Goal: Check status: Check status

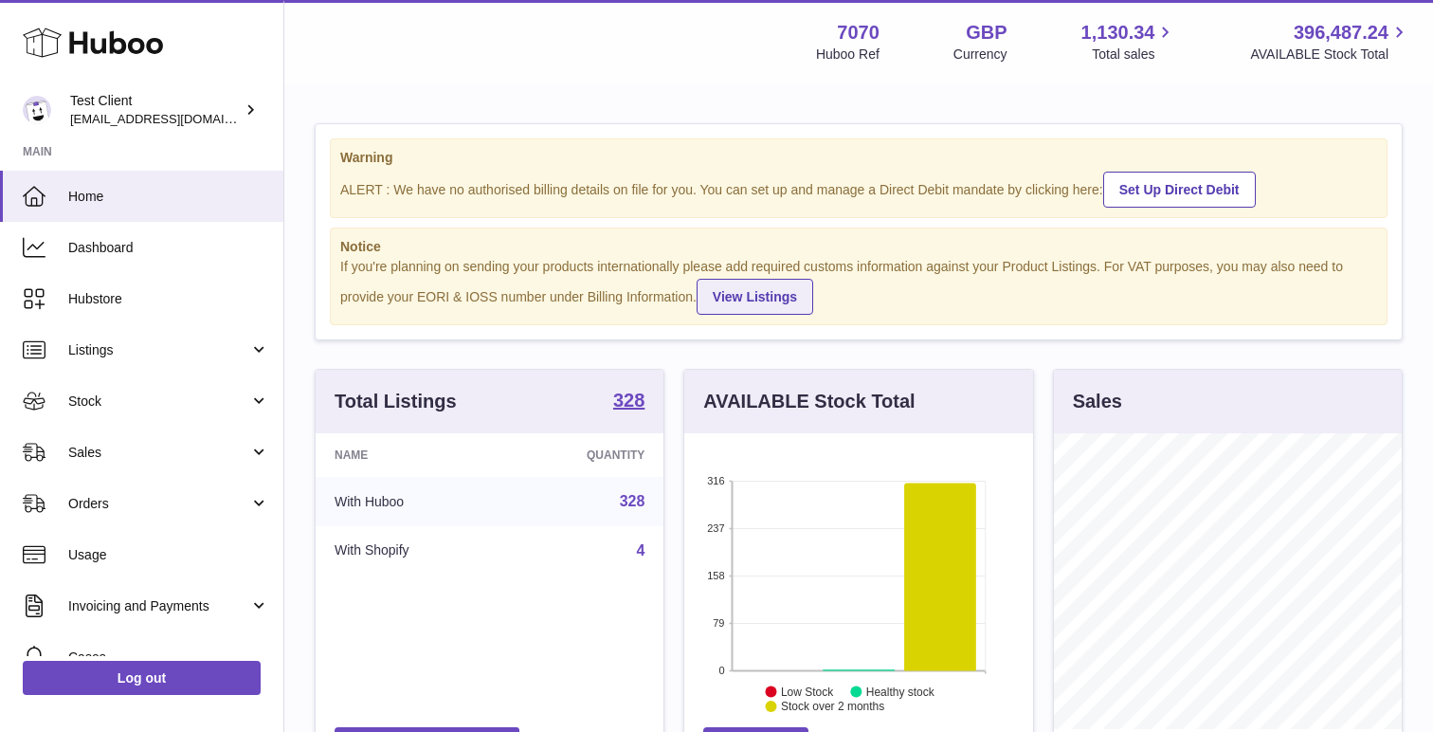
scroll to position [296, 348]
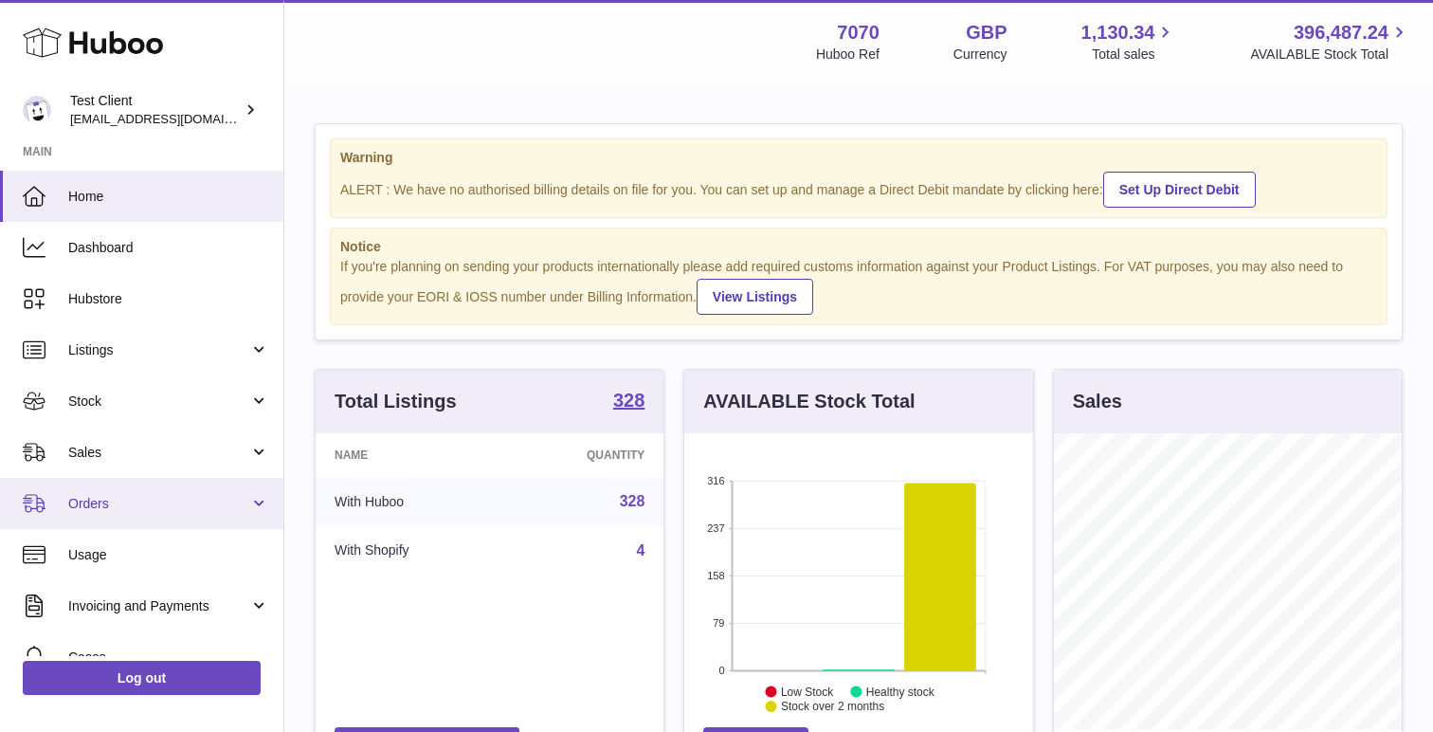
click at [176, 509] on span "Orders" at bounding box center [158, 504] width 181 height 18
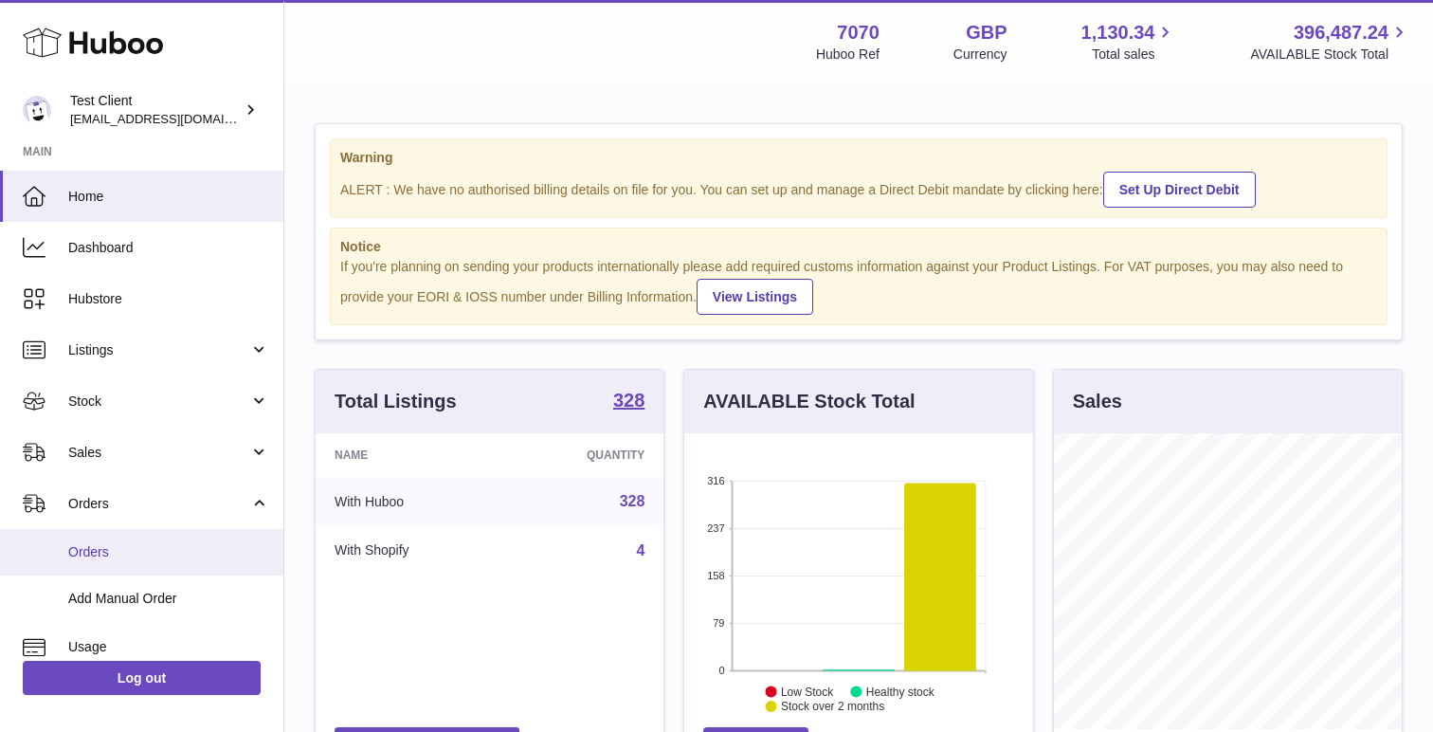
click at [176, 562] on link "Orders" at bounding box center [141, 552] width 283 height 46
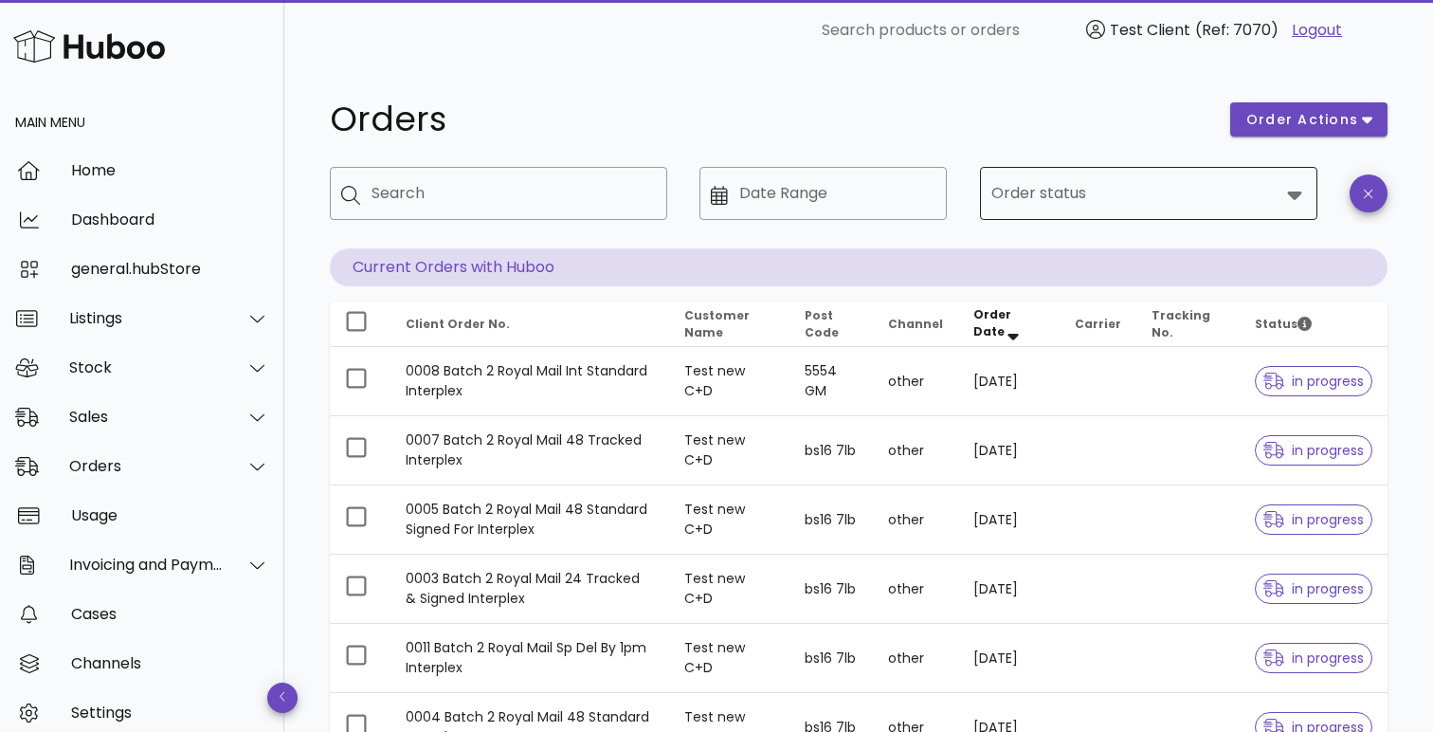
click at [1135, 170] on div "Order status" at bounding box center [1149, 193] width 315 height 53
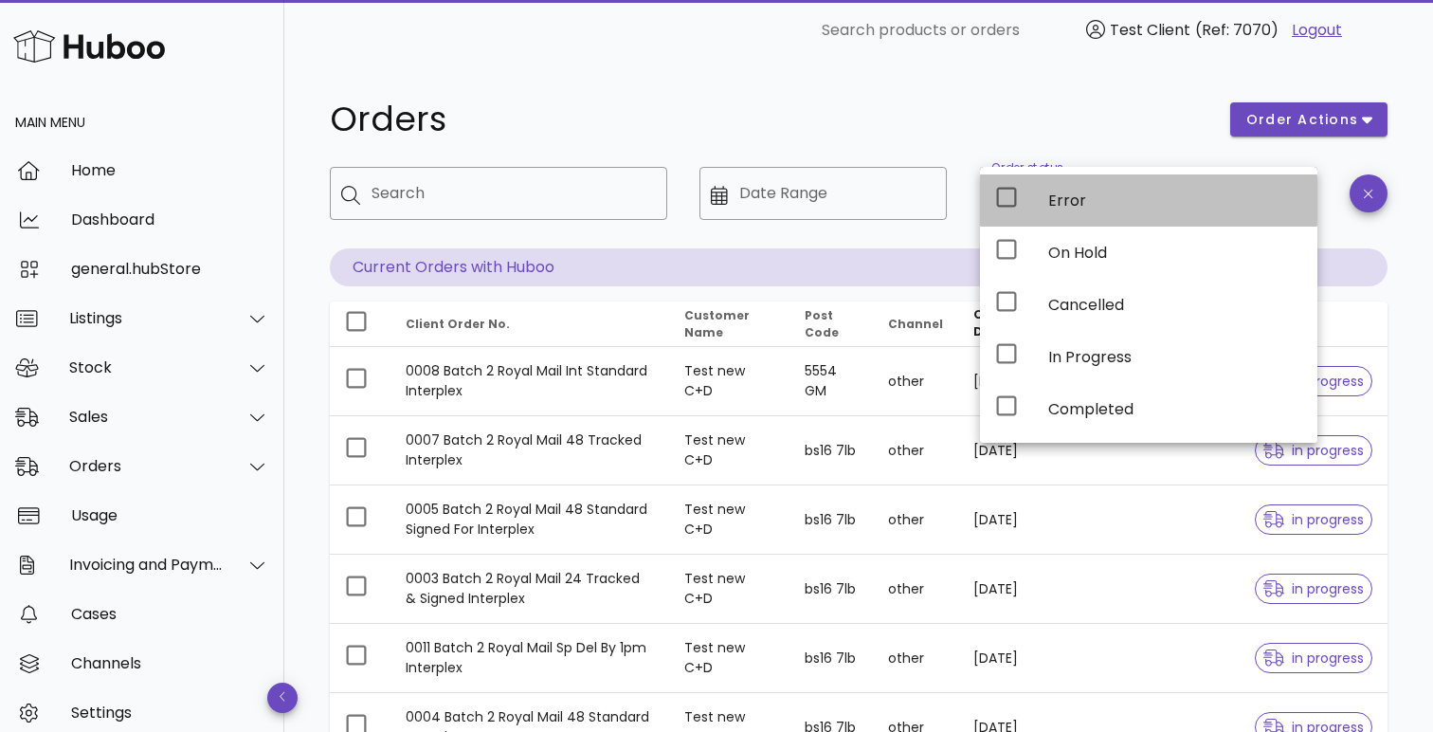
click at [1112, 219] on div "Error" at bounding box center [1176, 200] width 254 height 41
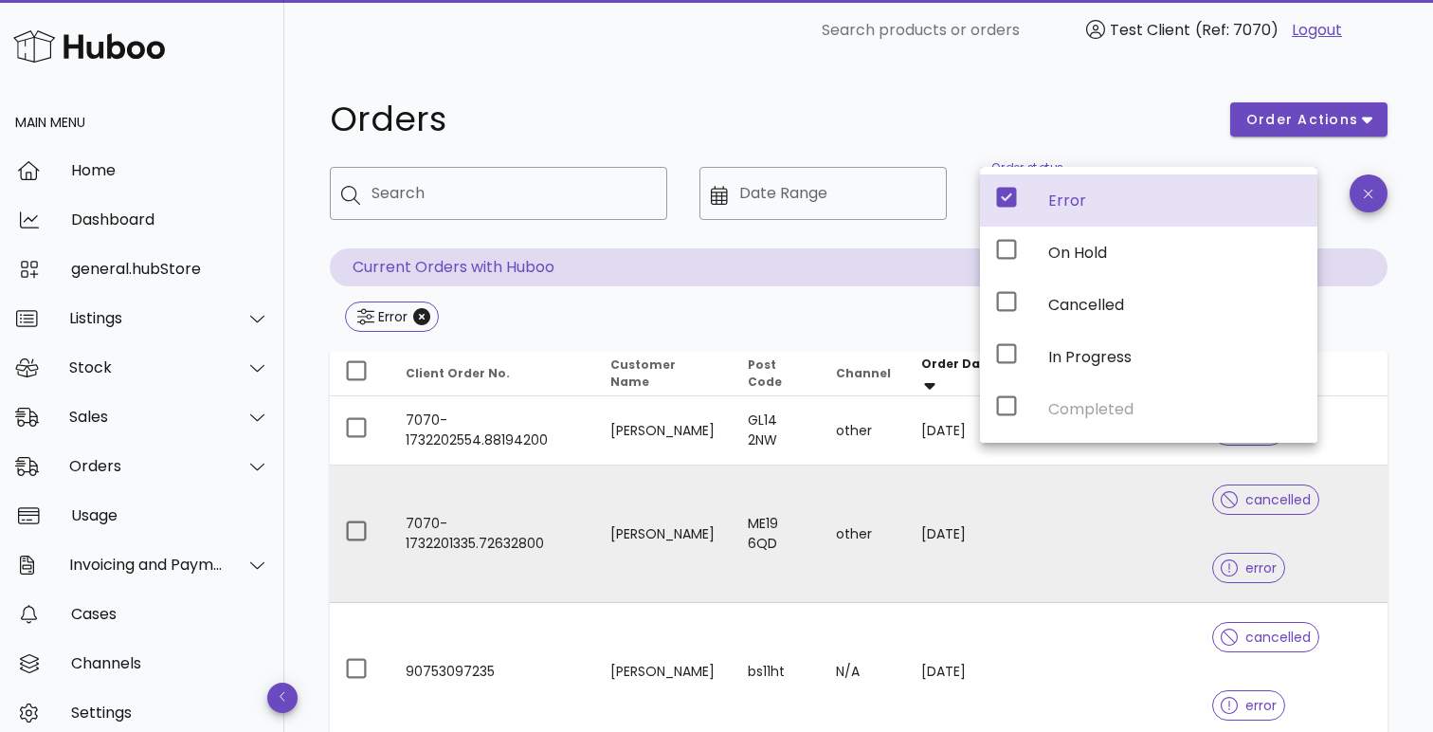
click at [585, 527] on td "7070-1732201335.72632800" at bounding box center [493, 534] width 205 height 137
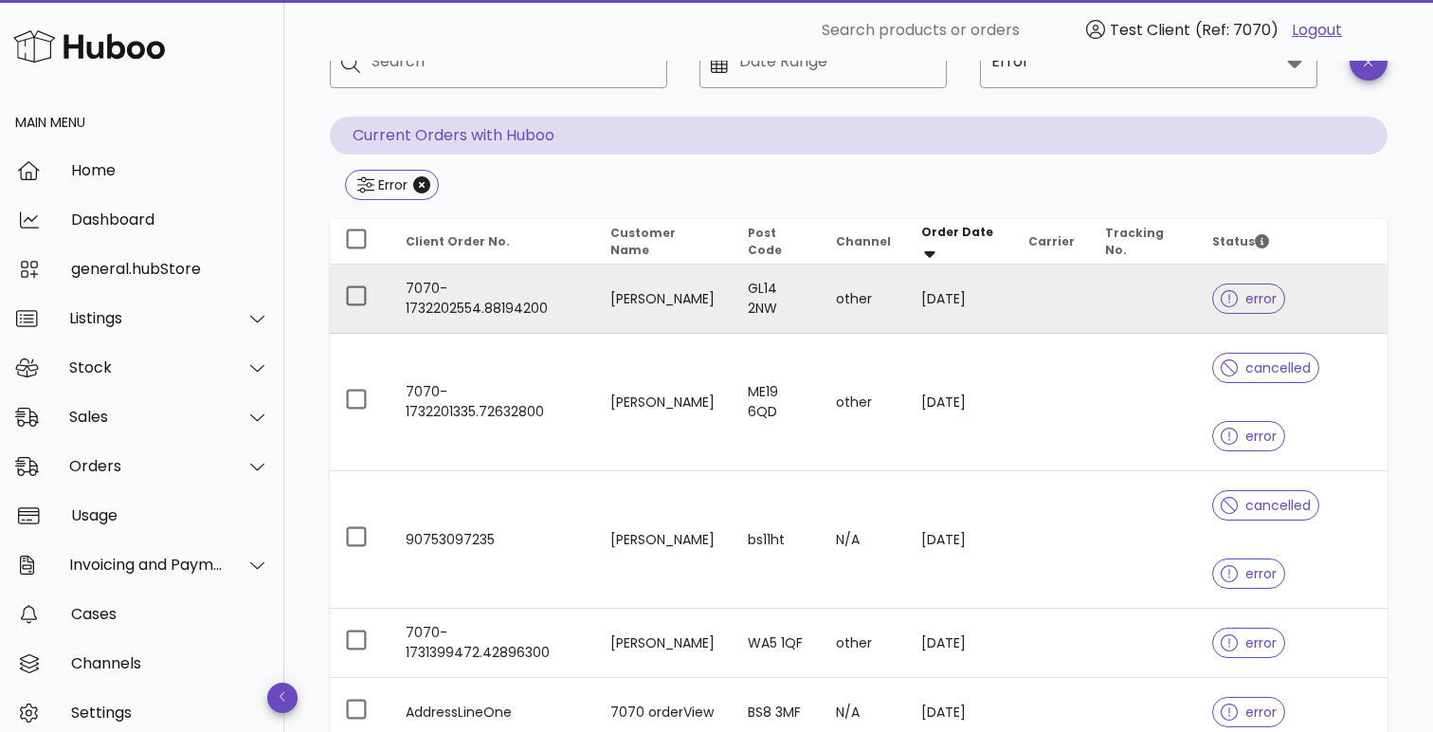
scroll to position [155, 0]
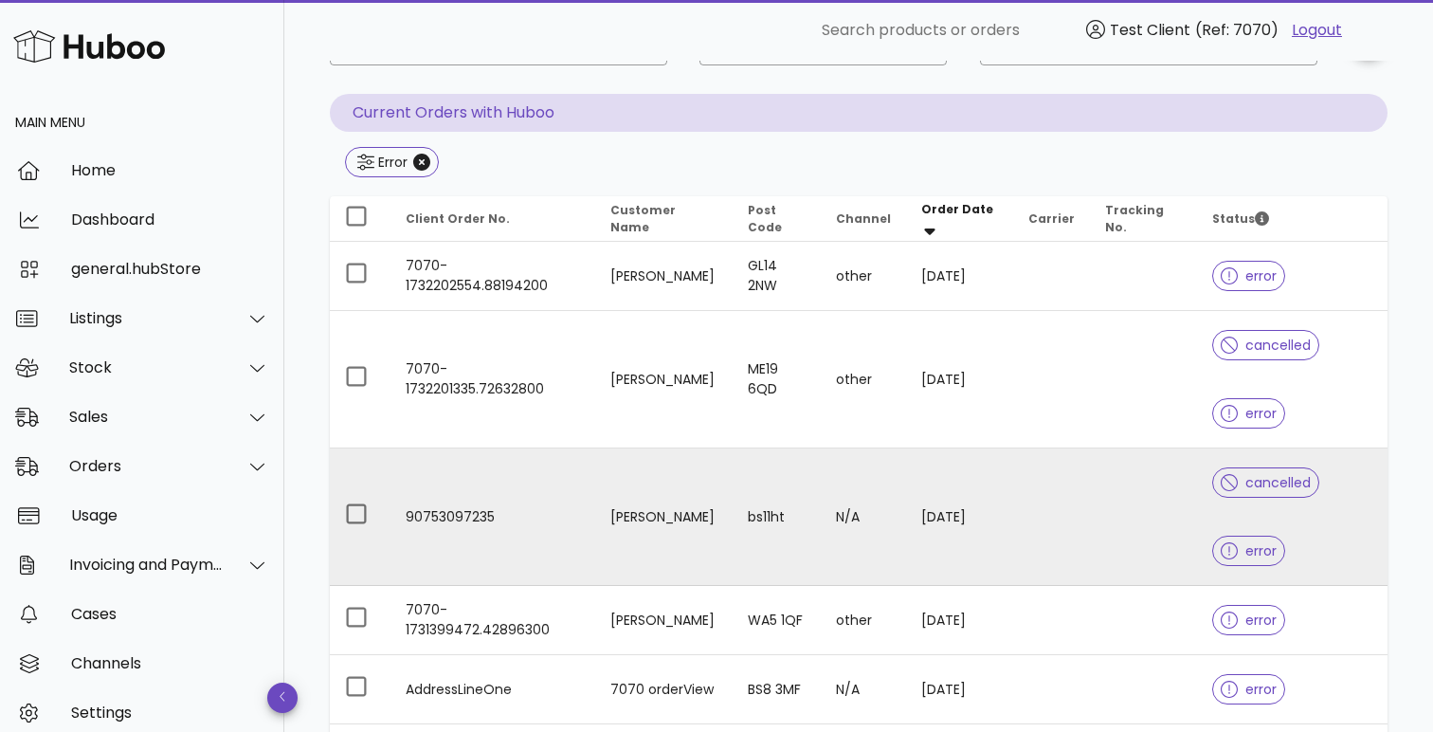
click at [437, 571] on td "90753097235" at bounding box center [493, 516] width 205 height 137
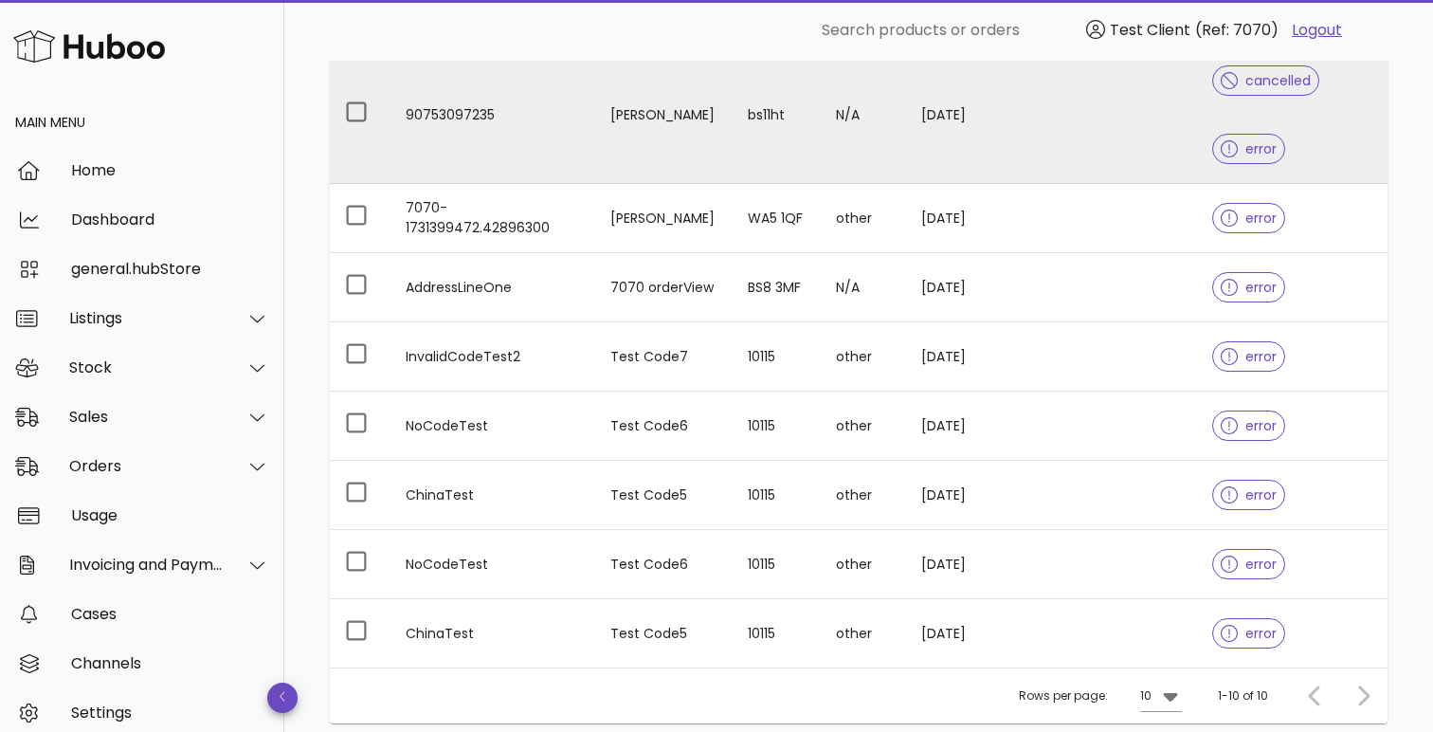
scroll to position [702, 0]
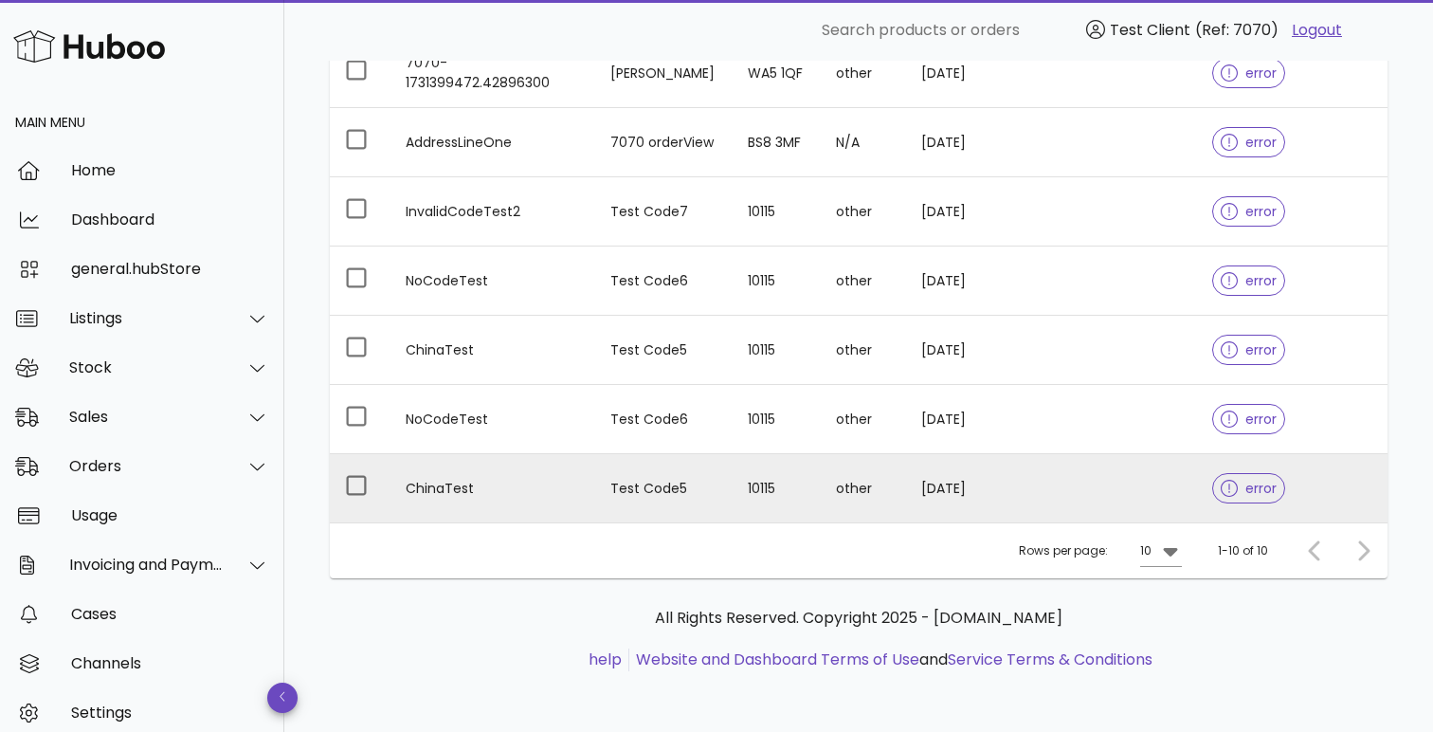
click at [651, 499] on td "Test Code5" at bounding box center [663, 488] width 137 height 68
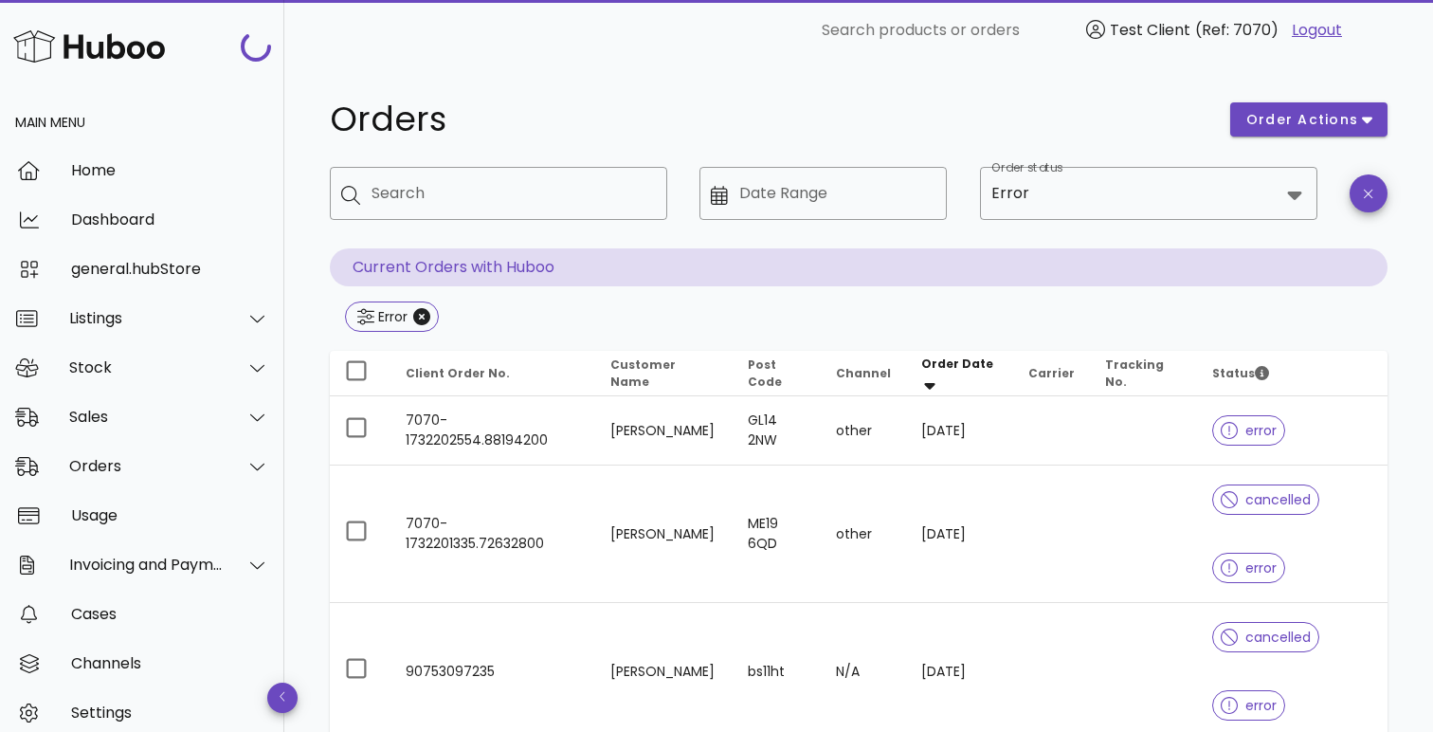
scroll to position [702, 0]
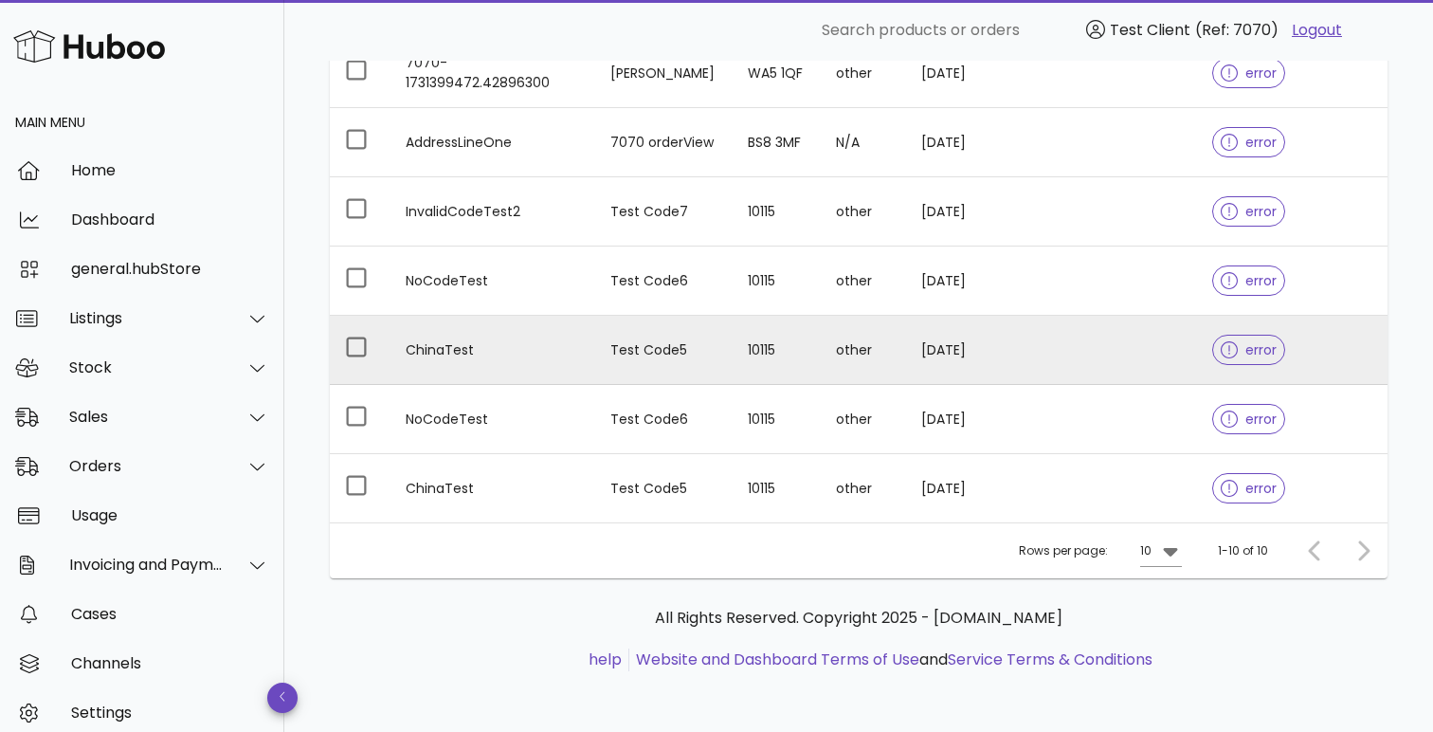
click at [758, 359] on td "10115" at bounding box center [777, 350] width 88 height 69
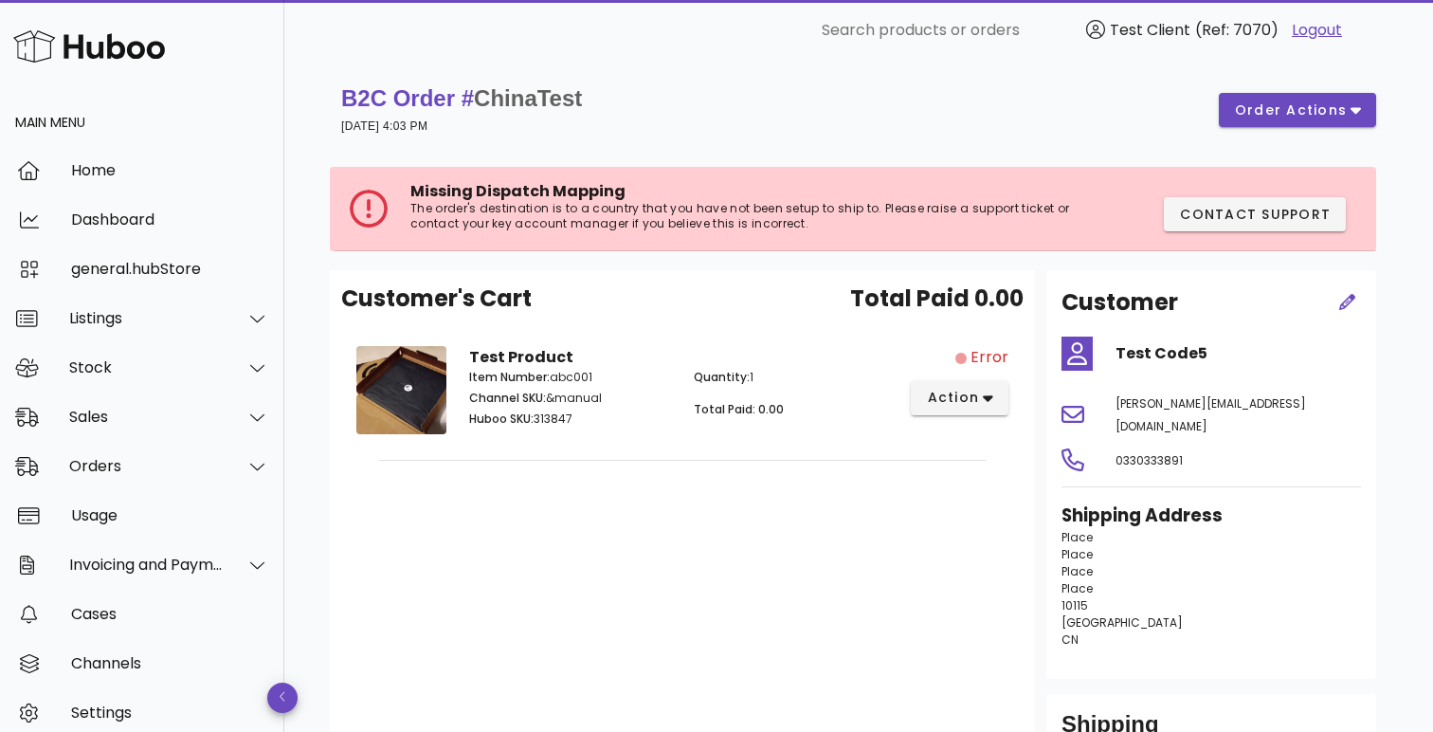
scroll to position [702, 0]
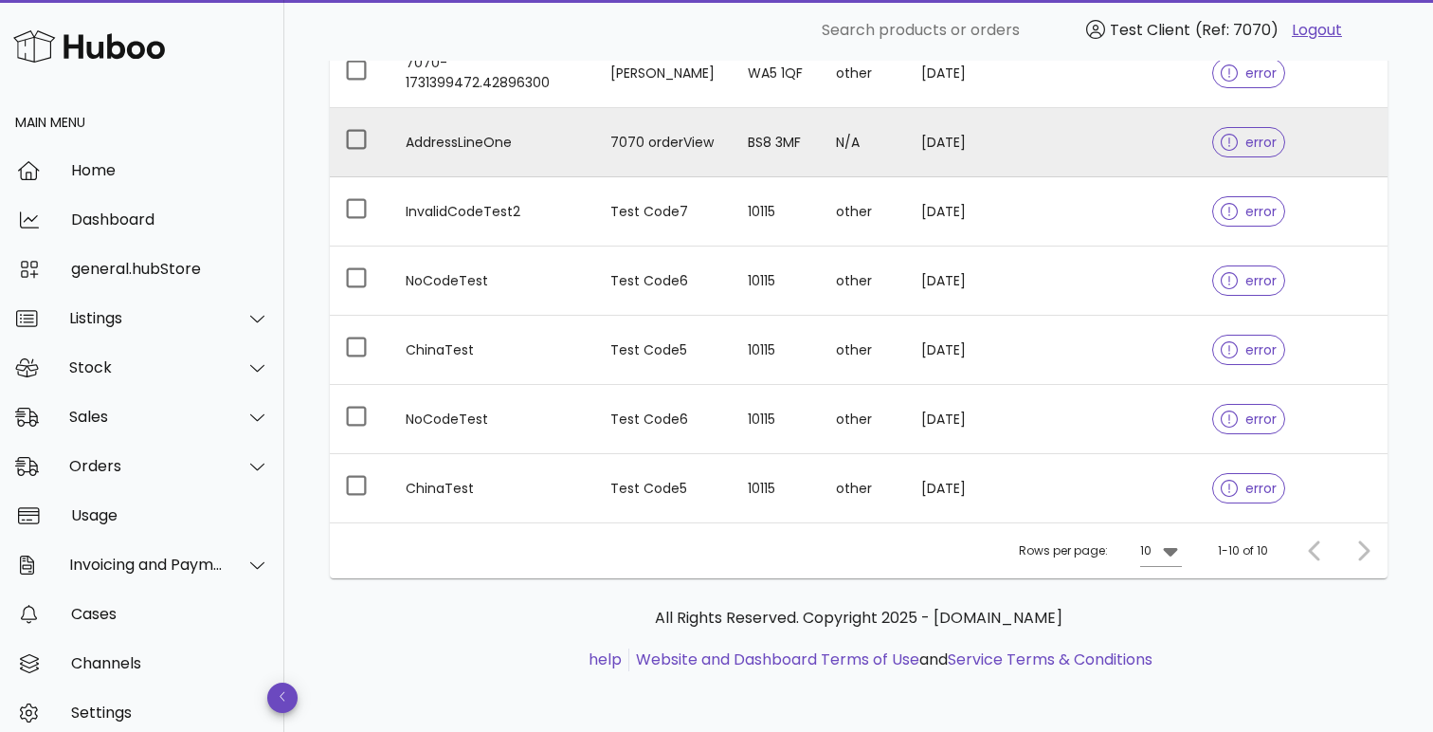
click at [606, 167] on td "7070 orderView" at bounding box center [663, 142] width 137 height 69
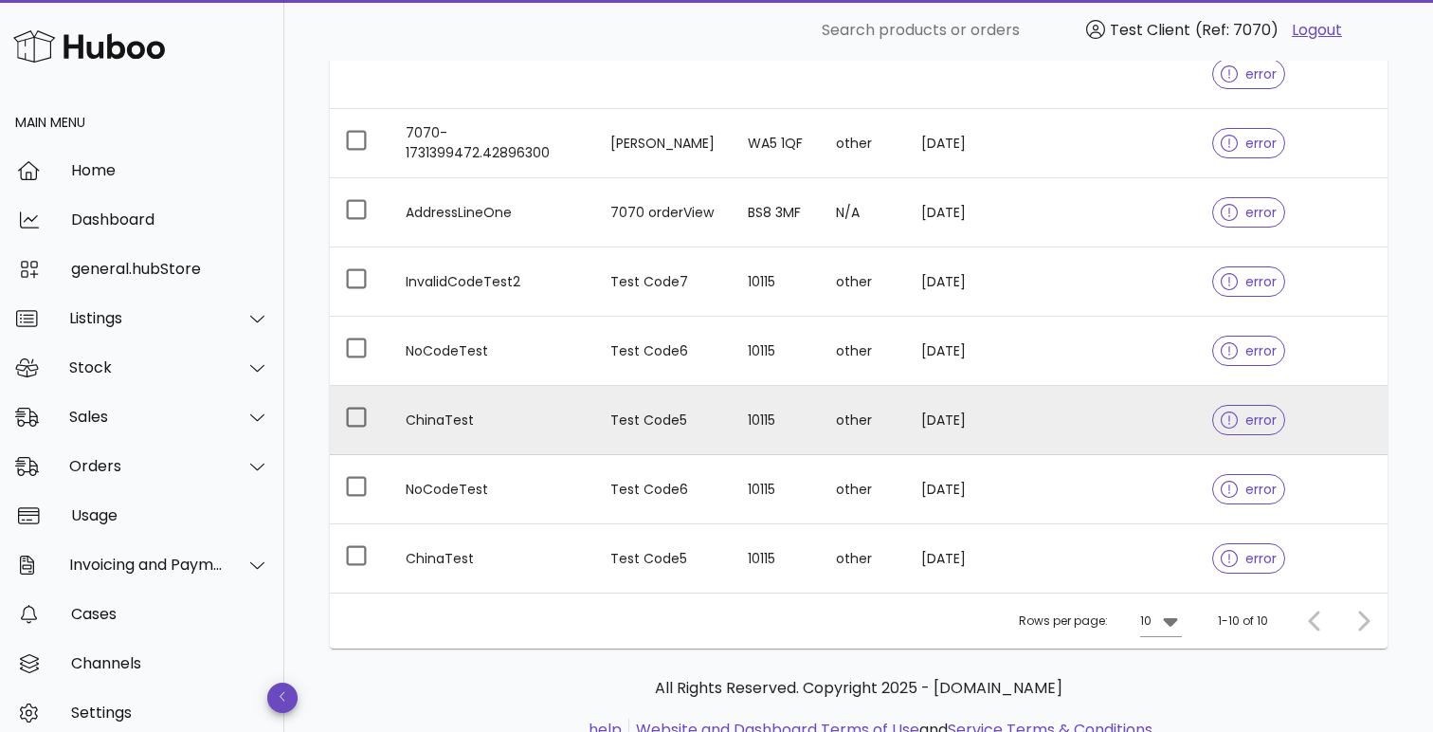
scroll to position [624, 0]
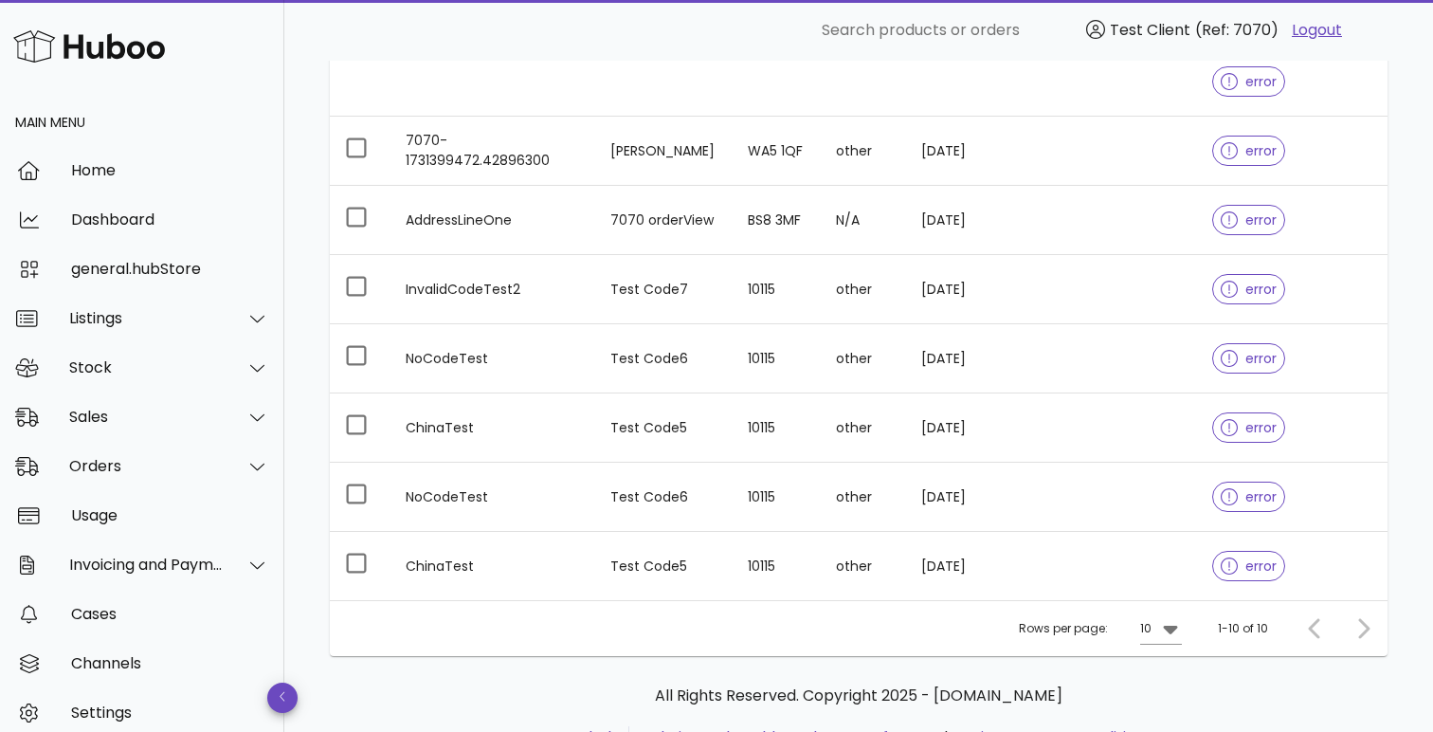
click at [1354, 628] on div at bounding box center [1360, 629] width 41 height 34
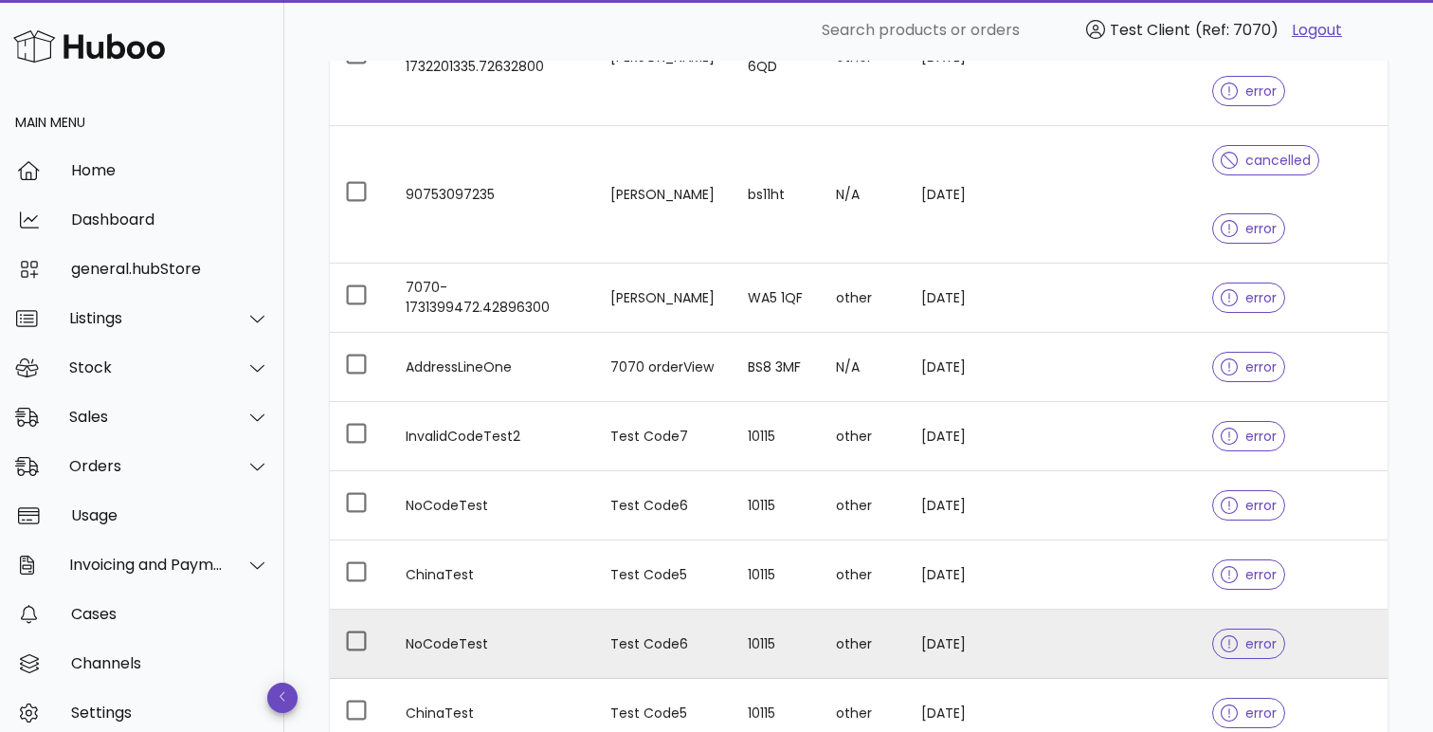
scroll to position [464, 0]
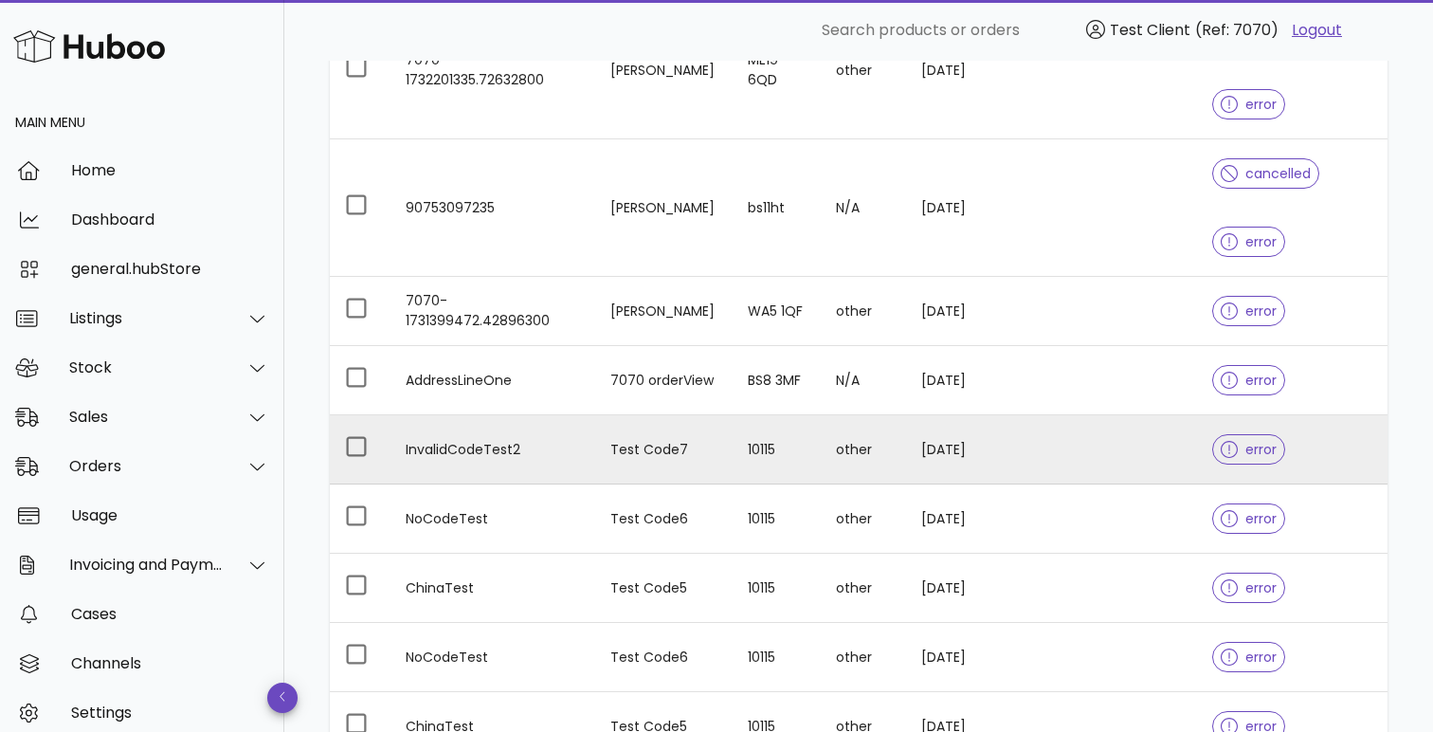
click at [894, 458] on td "other" at bounding box center [863, 449] width 85 height 69
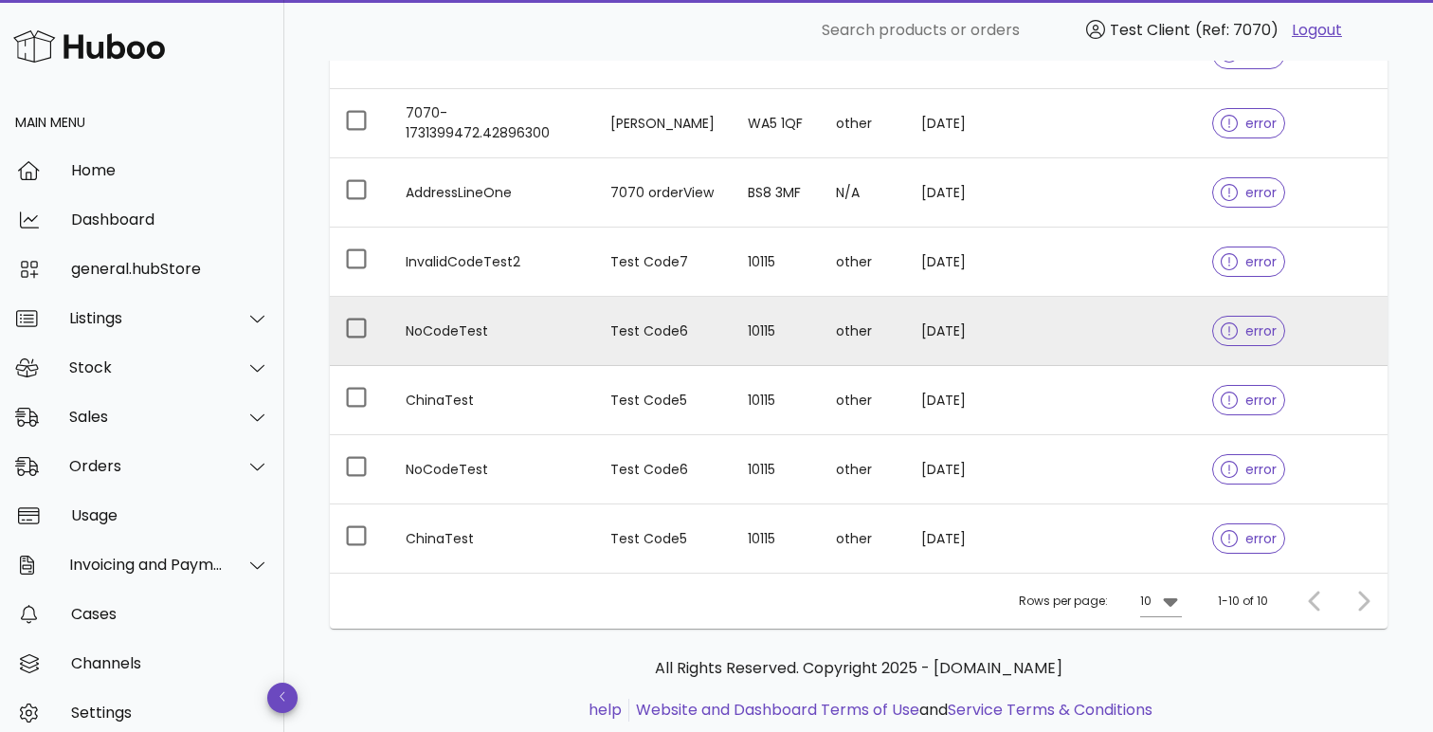
scroll to position [702, 0]
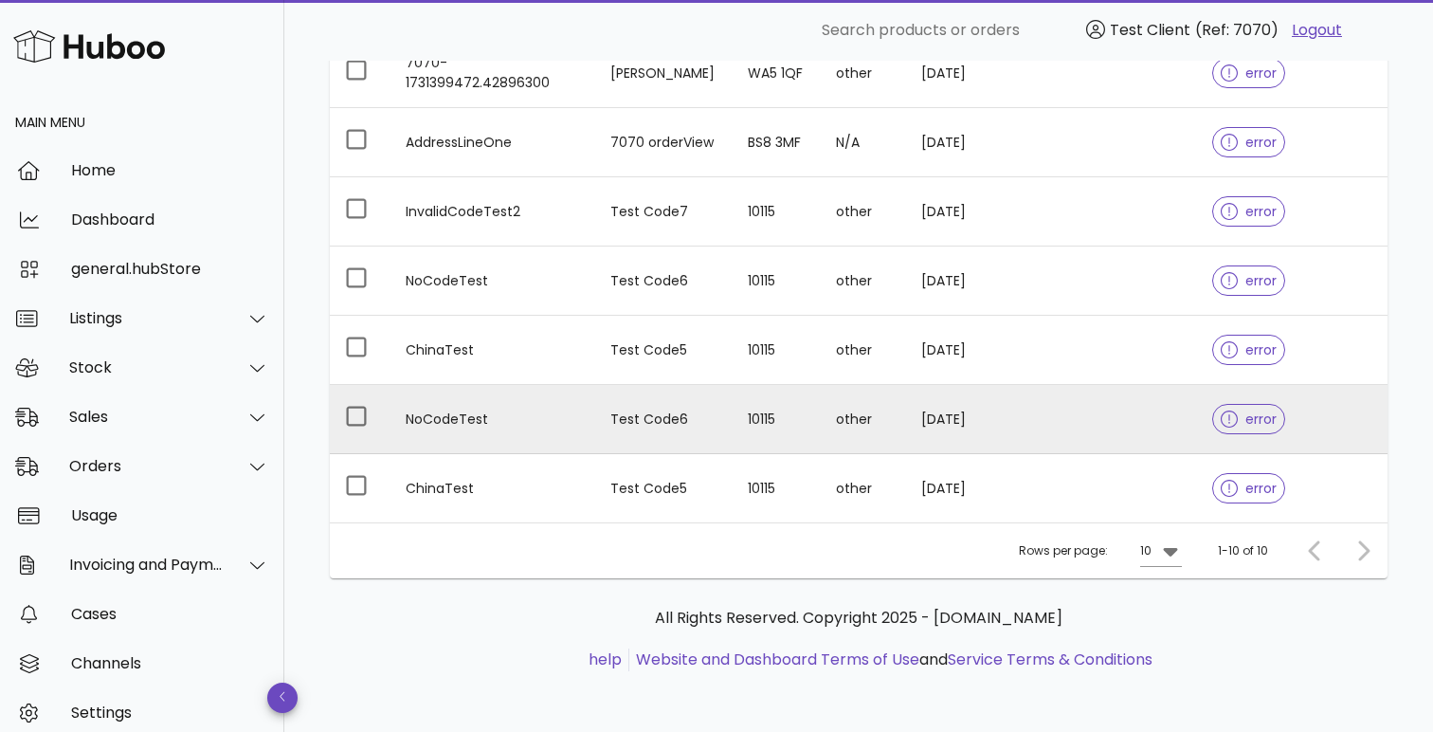
click at [721, 430] on td "Test Code6" at bounding box center [663, 419] width 137 height 69
